Goal: Navigation & Orientation: Find specific page/section

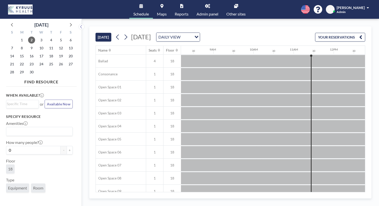
scroll to position [0, 342]
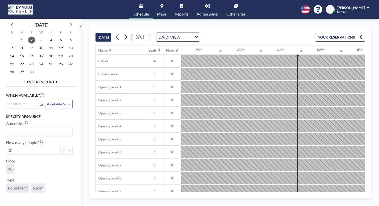
click at [114, 34] on div "[DATE] DAILY VIEW Loading..." at bounding box center [157, 37] width 86 height 9
click at [123, 33] on icon at bounding box center [125, 37] width 5 height 8
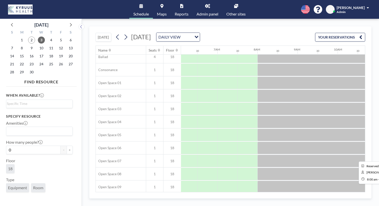
scroll to position [0, 245]
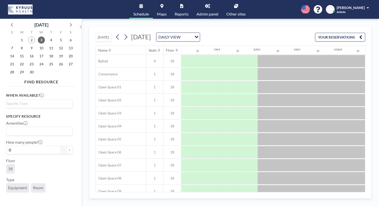
click at [228, 1] on link "Other sites" at bounding box center [235, 9] width 27 height 19
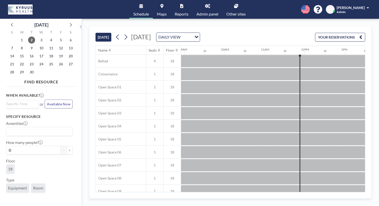
scroll to position [0, 359]
click at [123, 33] on icon at bounding box center [125, 37] width 5 height 8
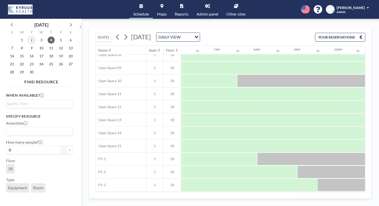
scroll to position [149, 245]
